Goal: Check status: Check status

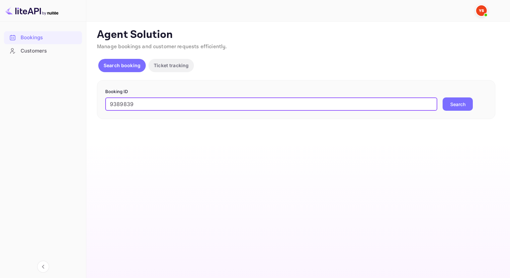
type input "9389839"
click at [454, 107] on button "Search" at bounding box center [458, 103] width 30 height 13
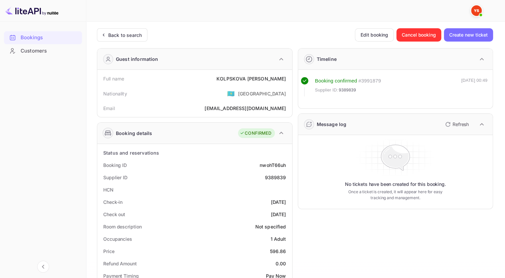
click at [276, 176] on div "9389839" at bounding box center [275, 177] width 21 height 7
copy div "9389839"
drag, startPoint x: 286, startPoint y: 78, endPoint x: 239, endPoint y: 78, distance: 47.2
click at [239, 78] on div "Full name [PERSON_NAME] [PERSON_NAME]" at bounding box center [195, 78] width 190 height 12
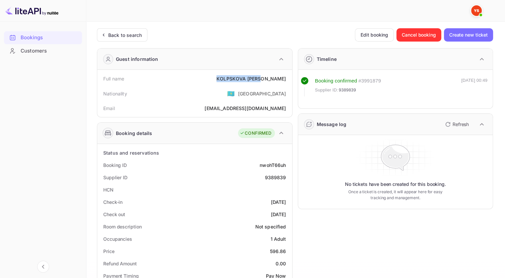
copy div "KOLPSKOVA [PERSON_NAME]"
click at [247, 80] on div "KOLPSKOVA [PERSON_NAME]" at bounding box center [251, 78] width 69 height 7
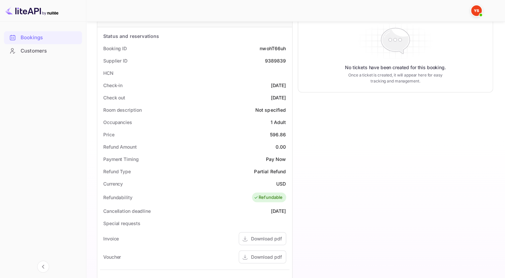
scroll to position [133, 0]
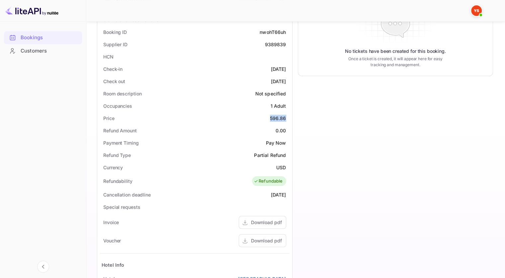
drag, startPoint x: 271, startPoint y: 119, endPoint x: 288, endPoint y: 117, distance: 17.4
click at [288, 117] on div "Price 596.86" at bounding box center [195, 118] width 190 height 12
copy div "596.86"
